Goal: Task Accomplishment & Management: Manage account settings

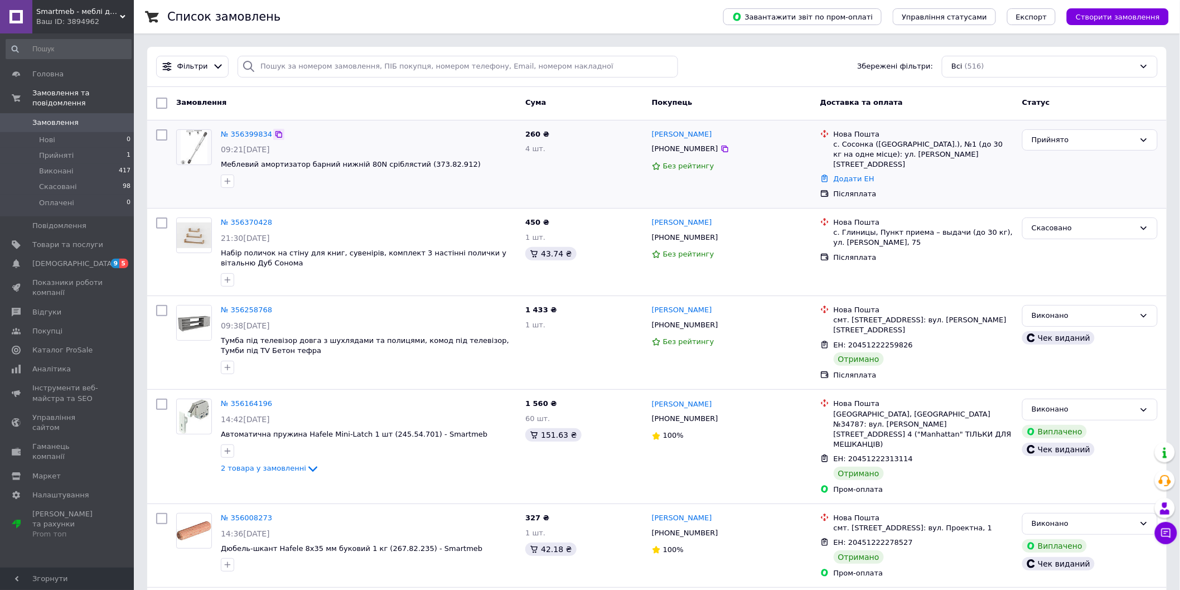
click at [273, 137] on div at bounding box center [278, 134] width 11 height 11
click at [236, 137] on link "№ 356399834" at bounding box center [246, 134] width 51 height 8
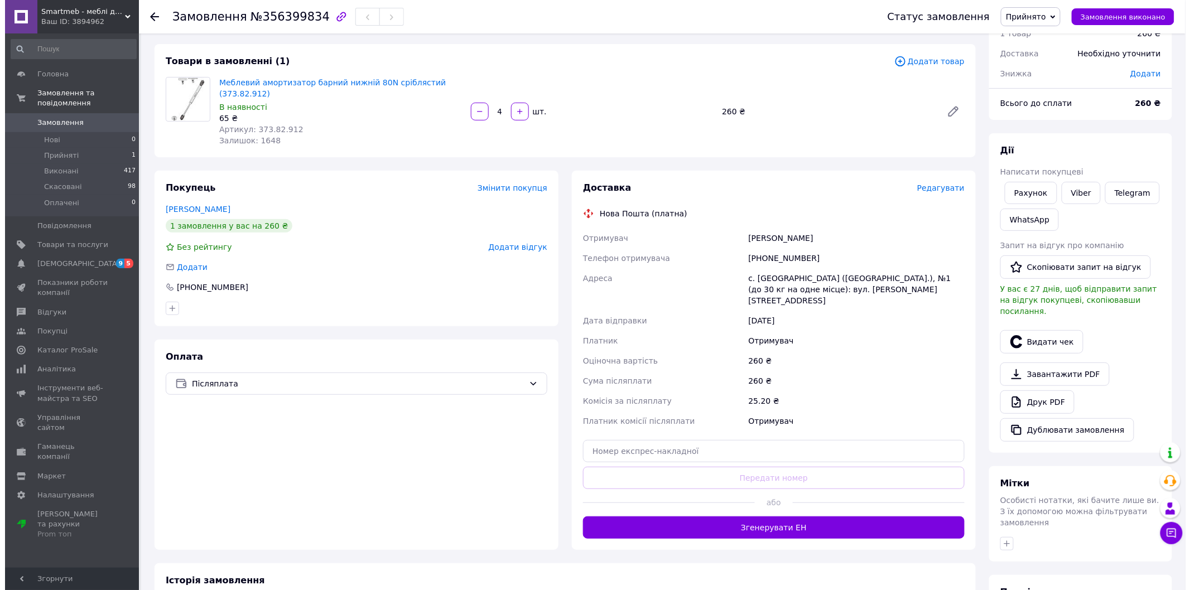
scroll to position [51, 0]
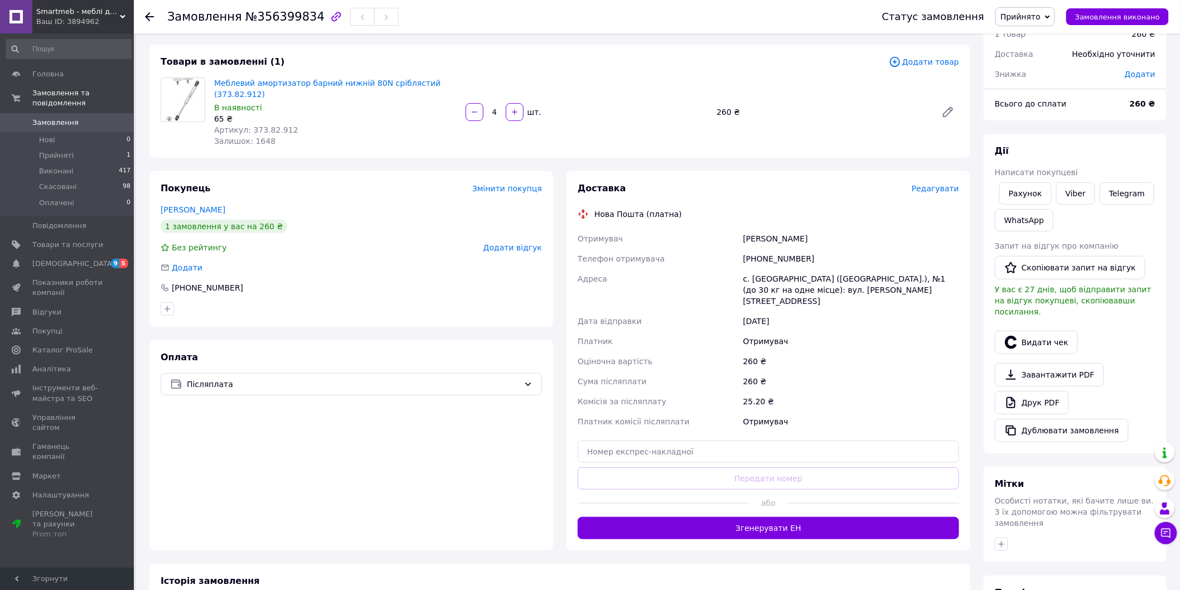
click at [929, 192] on span "Редагувати" at bounding box center [935, 188] width 47 height 9
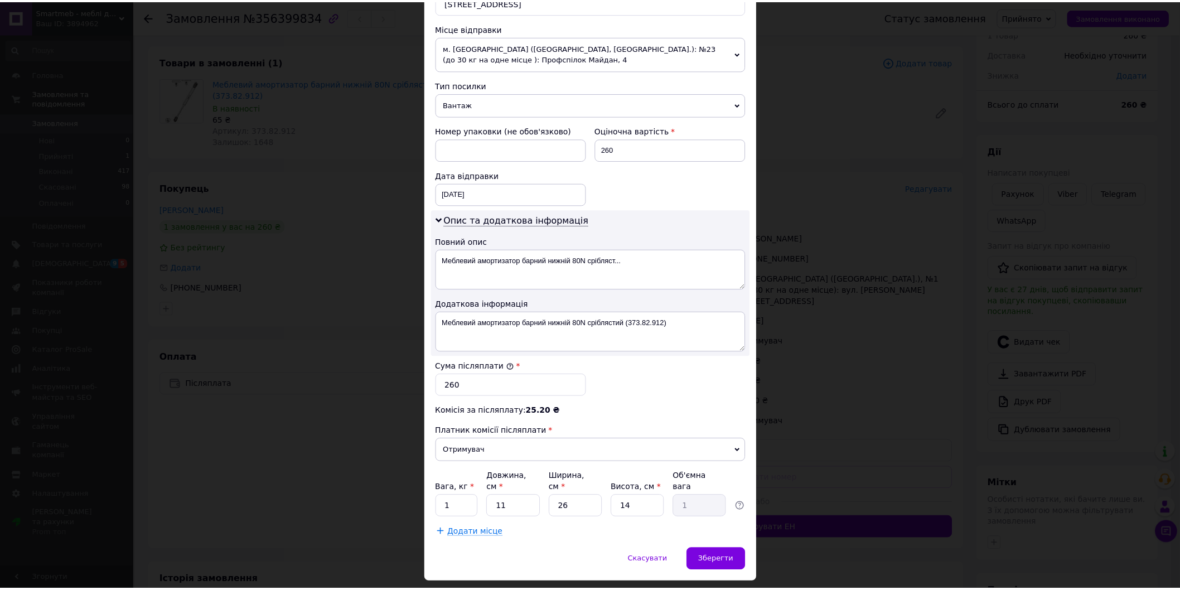
scroll to position [398, 0]
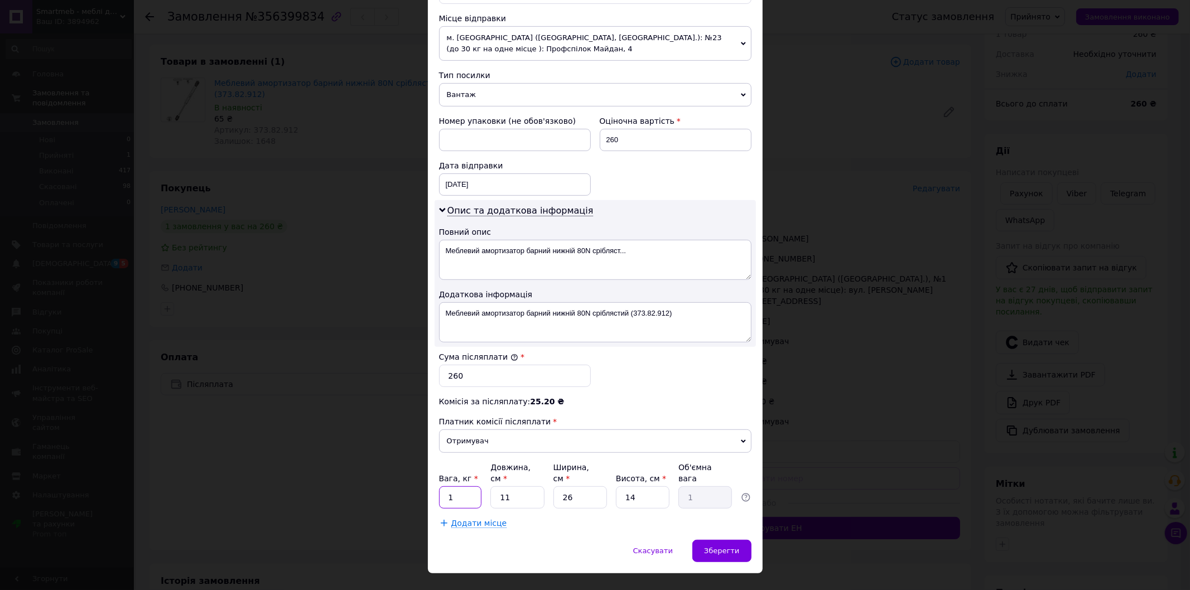
click at [462, 486] on input "1" at bounding box center [460, 497] width 43 height 22
type input "0.8"
type input "2"
type input "0.18"
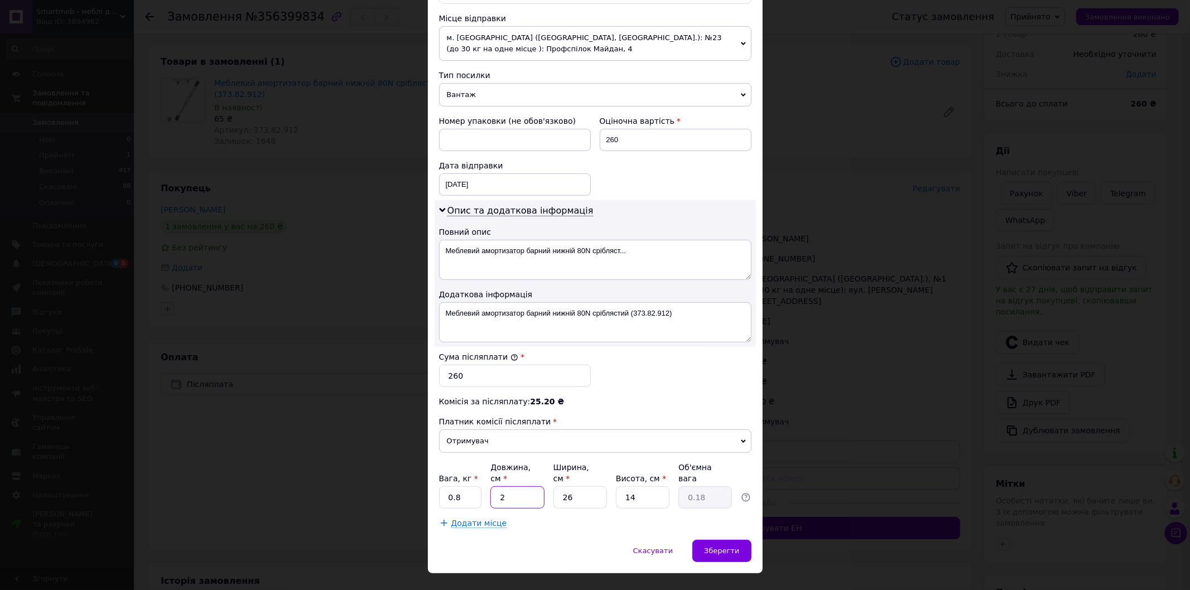
type input "28"
type input "2.55"
type input "28"
type input "1"
type input "0.1"
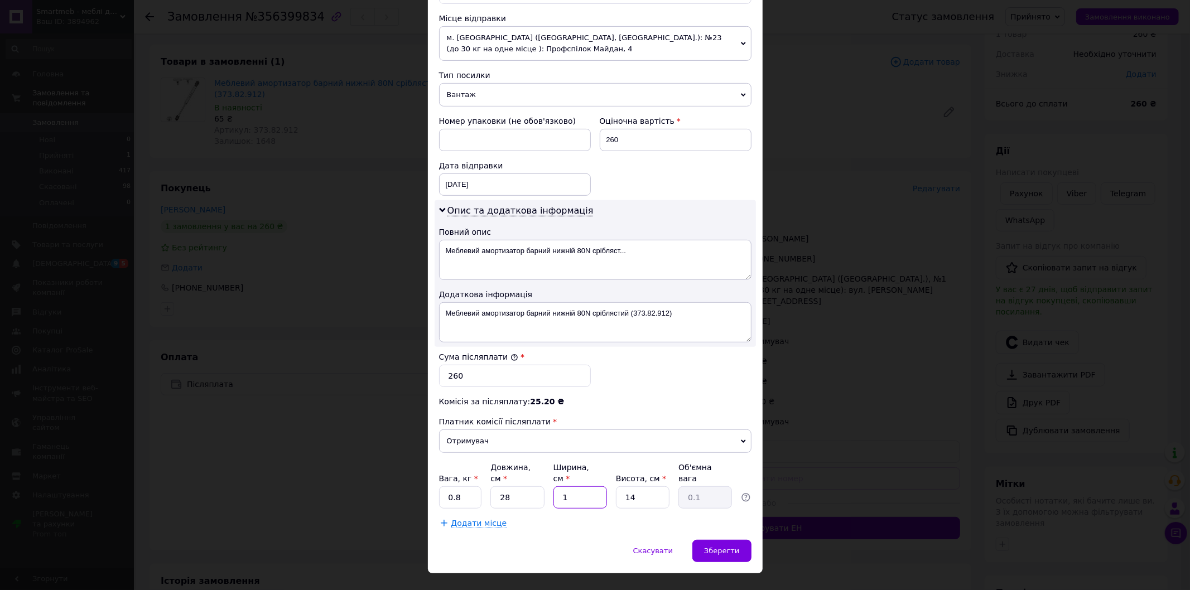
type input "18"
type input "1.76"
type input "18"
type input "1"
type input "0.13"
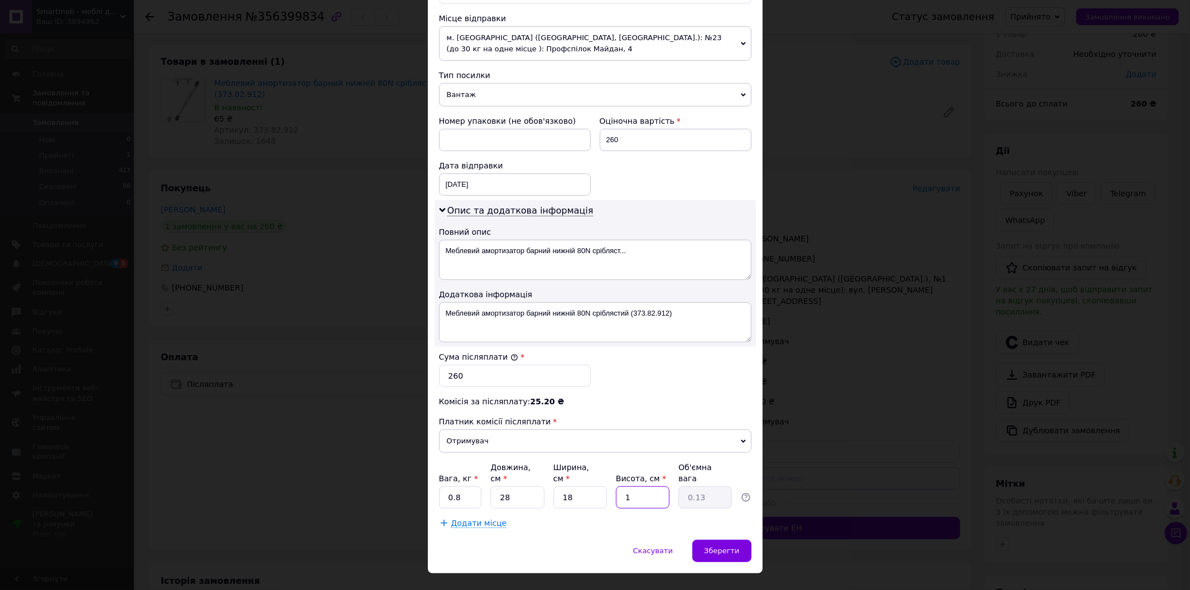
type input "10"
type input "1.26"
type input "10"
click at [737, 547] on span "Зберегти" at bounding box center [721, 551] width 35 height 8
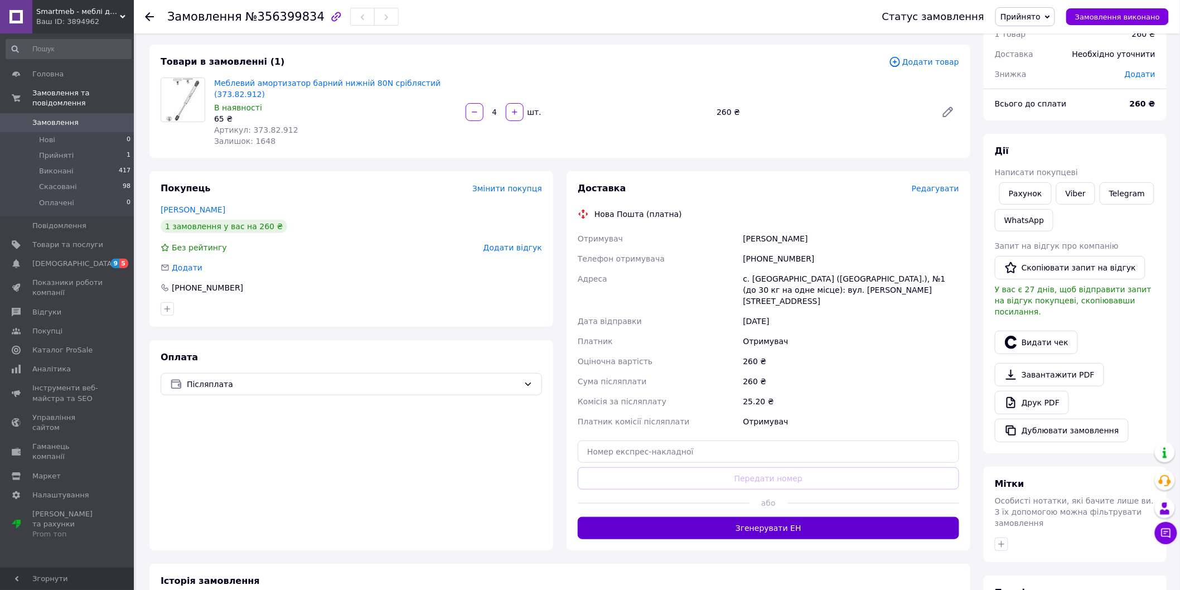
click at [731, 517] on button "Згенерувати ЕН" at bounding box center [769, 528] width 382 height 22
